Goal: Information Seeking & Learning: Learn about a topic

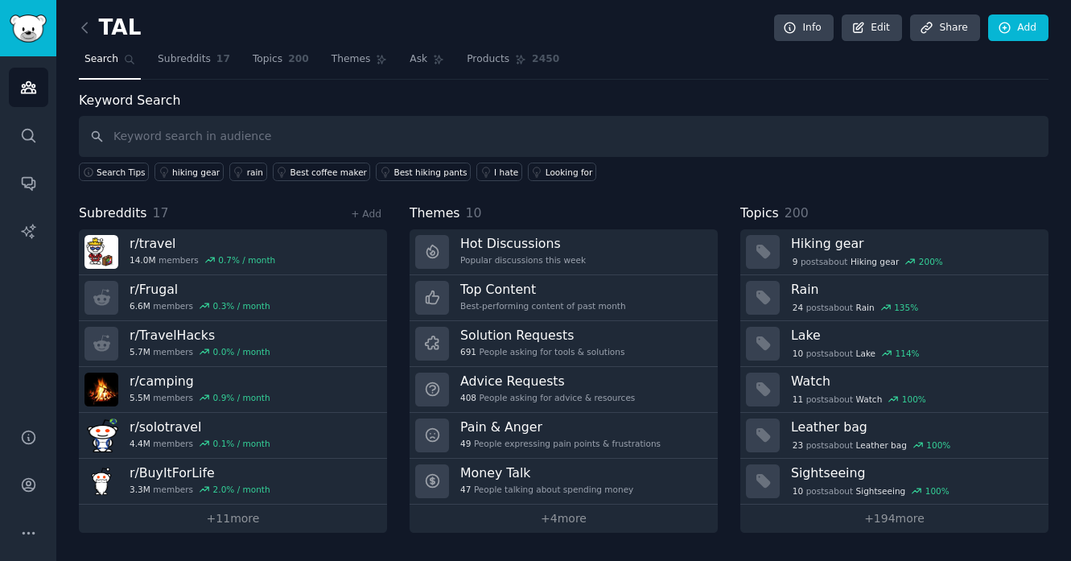
click at [275, 130] on input "text" at bounding box center [564, 136] width 970 height 41
type input "loafers"
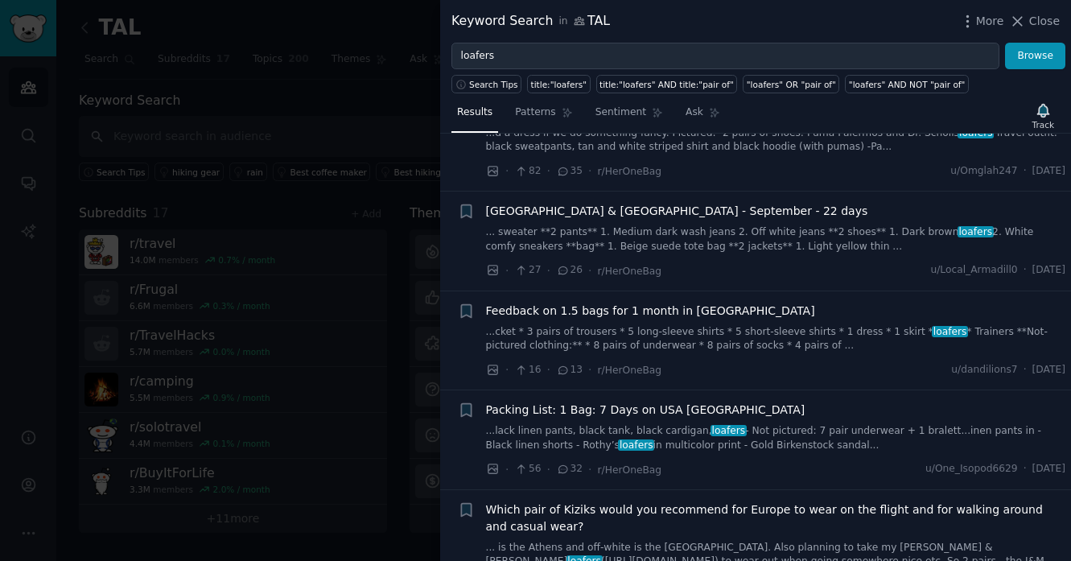
scroll to position [476, 0]
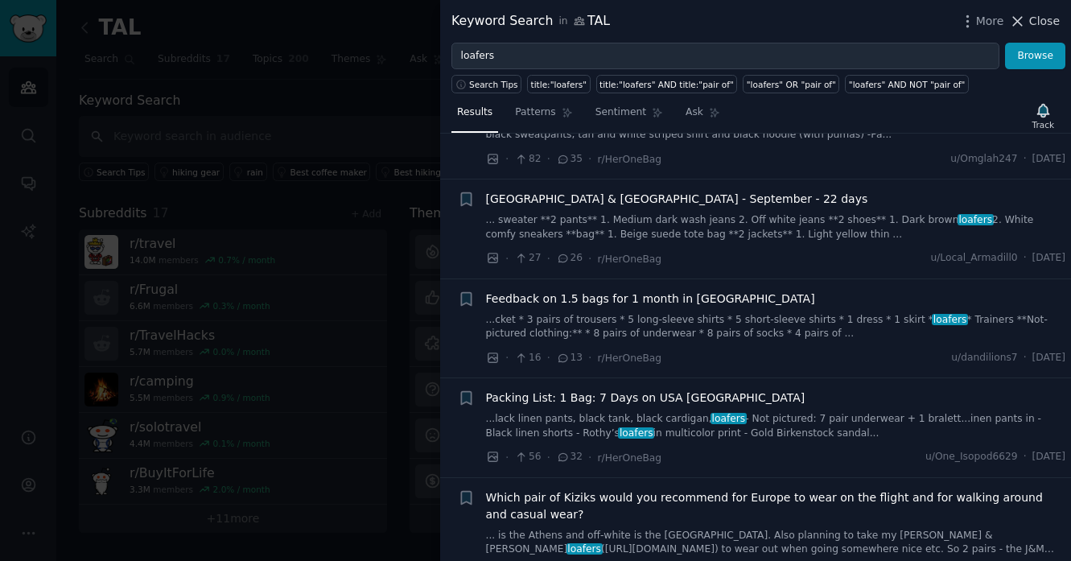
click at [1014, 23] on icon at bounding box center [1017, 21] width 17 height 17
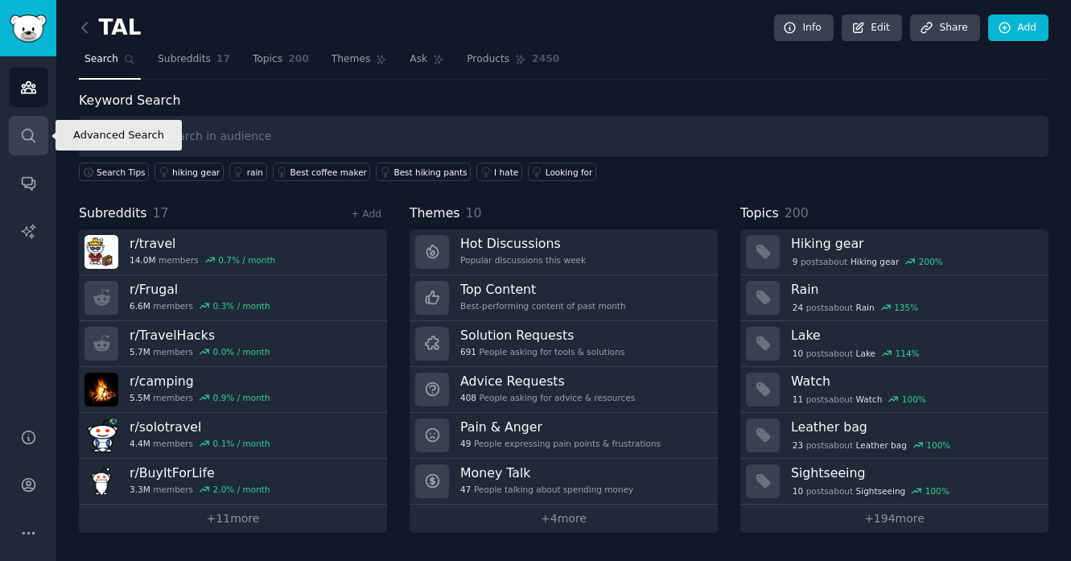
click at [32, 120] on link "Search" at bounding box center [28, 135] width 39 height 39
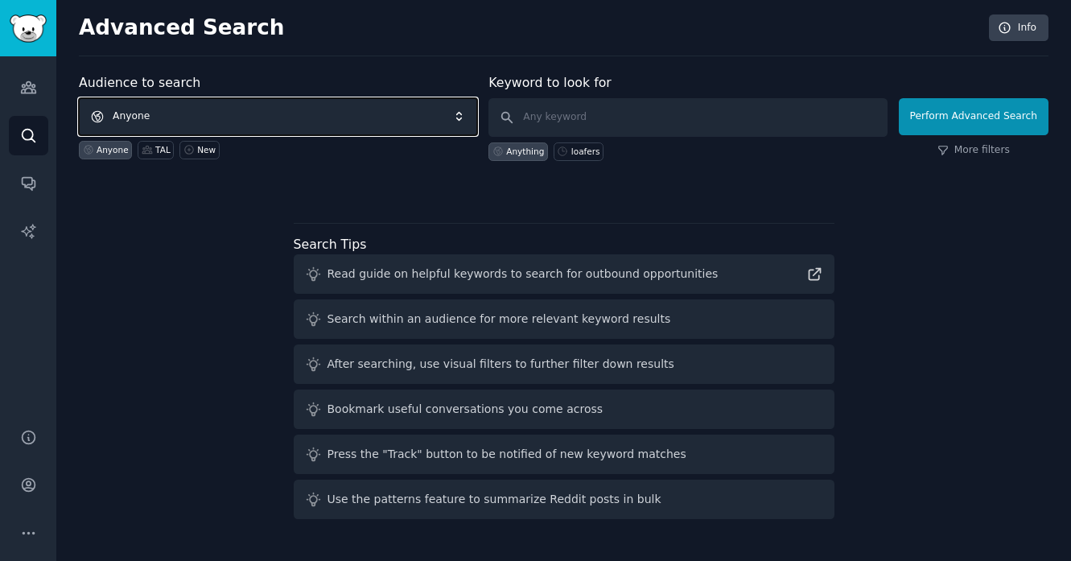
click at [311, 109] on span "Anyone" at bounding box center [278, 116] width 398 height 37
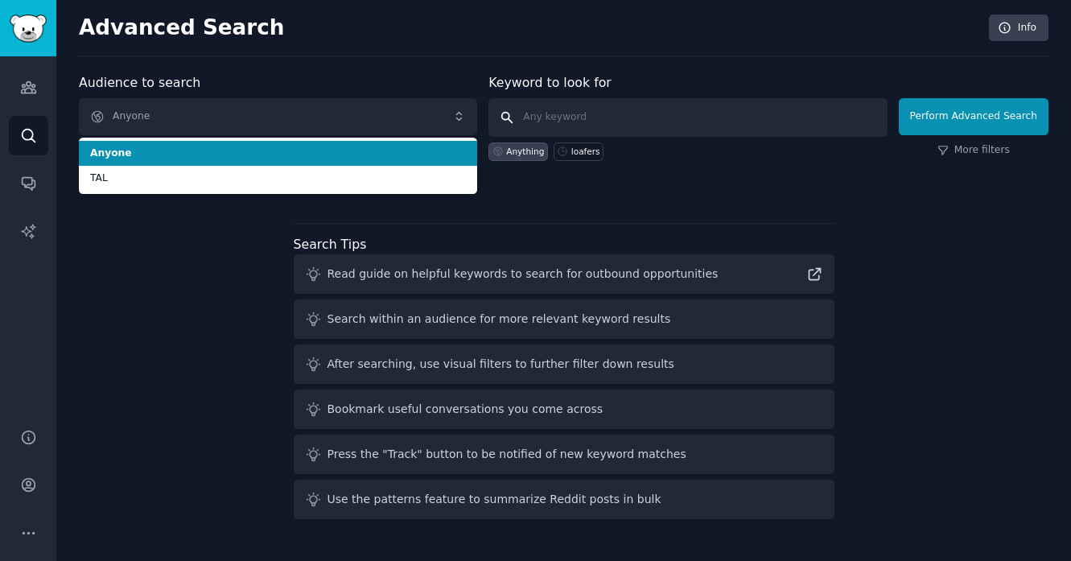
click at [613, 111] on input "text" at bounding box center [687, 117] width 398 height 39
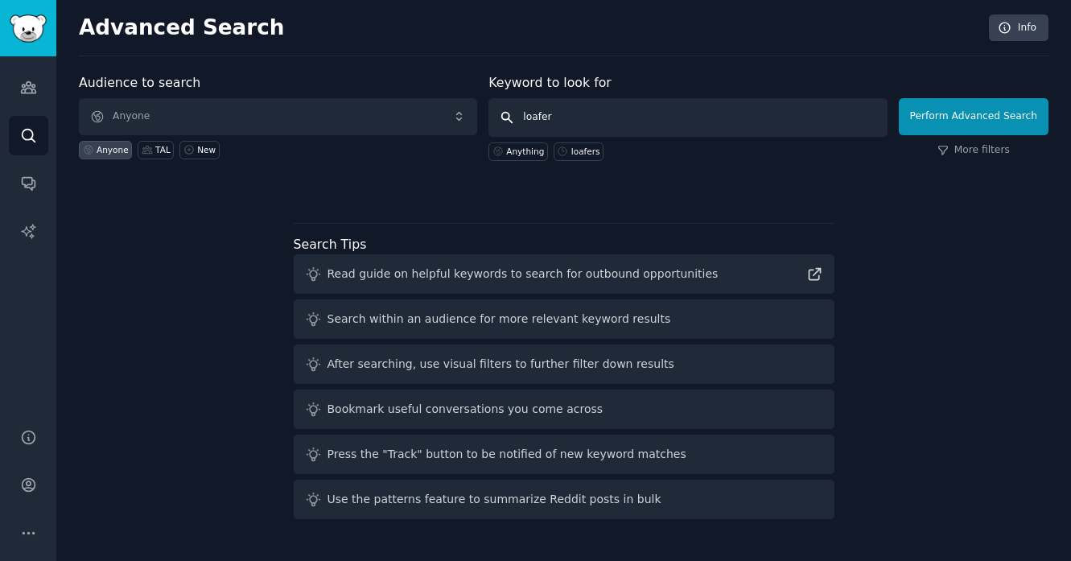
type input "loafers"
click button "Perform Advanced Search" at bounding box center [974, 116] width 150 height 37
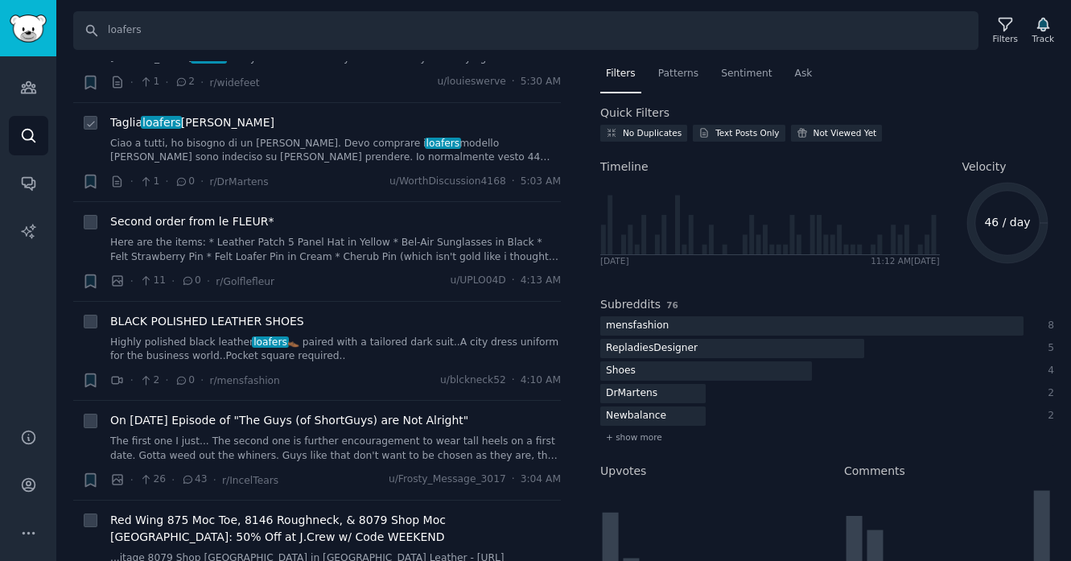
scroll to position [1180, 0]
